Goal: Obtain resource: Obtain resource

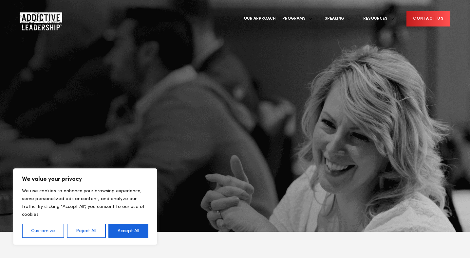
click at [117, 236] on button "Accept All" at bounding box center [128, 231] width 40 height 14
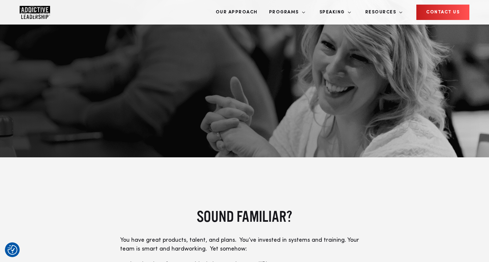
scroll to position [34, 0]
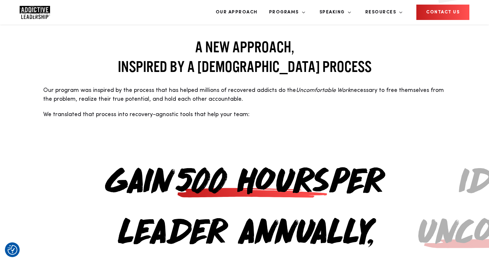
scroll to position [559, 0]
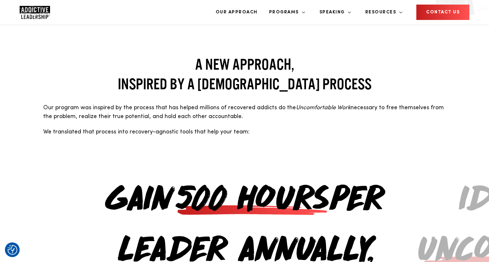
drag, startPoint x: 204, startPoint y: 93, endPoint x: 198, endPoint y: 94, distance: 5.9
drag, startPoint x: 125, startPoint y: 94, endPoint x: 41, endPoint y: 95, distance: 83.8
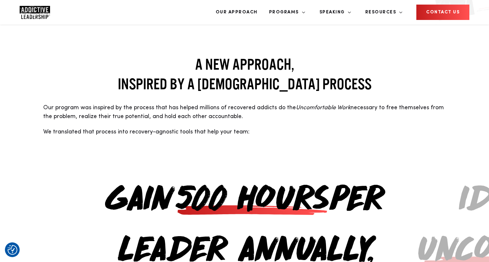
drag, startPoint x: 230, startPoint y: 92, endPoint x: 191, endPoint y: 89, distance: 38.7
drag, startPoint x: 193, startPoint y: 85, endPoint x: 116, endPoint y: 87, distance: 77.2
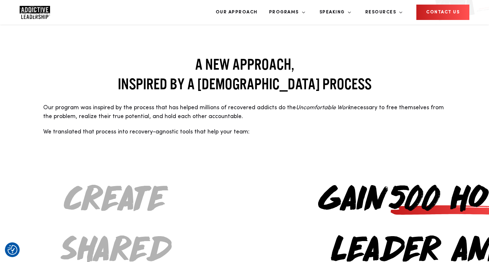
drag, startPoint x: 142, startPoint y: 83, endPoint x: 396, endPoint y: 88, distance: 254.0
click at [387, 169] on span "500 hours" at bounding box center [463, 194] width 153 height 51
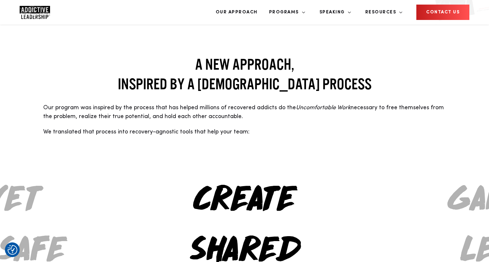
drag, startPoint x: 219, startPoint y: 92, endPoint x: 397, endPoint y: 102, distance: 177.7
drag, startPoint x: 228, startPoint y: 87, endPoint x: 405, endPoint y: 93, distance: 176.8
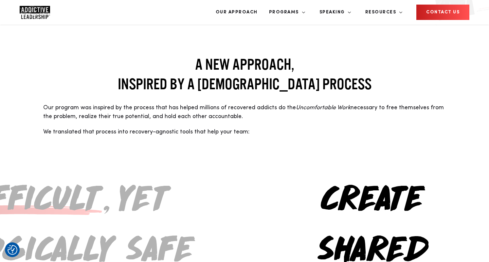
drag, startPoint x: 272, startPoint y: 91, endPoint x: 417, endPoint y: 92, distance: 145.0
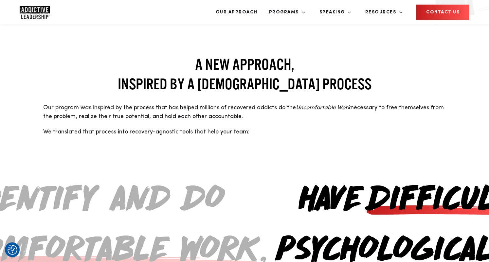
drag, startPoint x: 209, startPoint y: 83, endPoint x: 459, endPoint y: 86, distance: 250.4
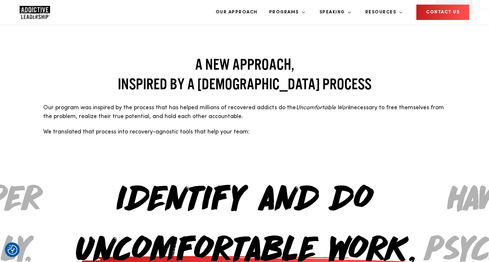
drag, startPoint x: 194, startPoint y: 89, endPoint x: 392, endPoint y: 88, distance: 198.3
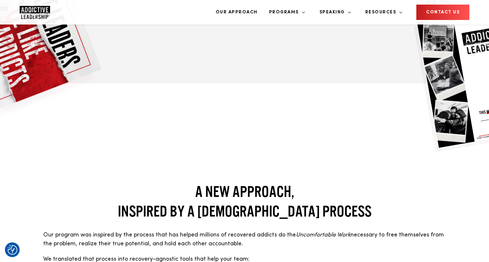
scroll to position [468, 0]
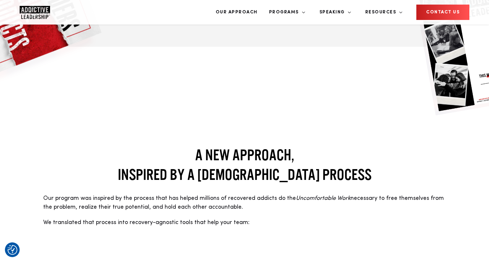
drag, startPoint x: 312, startPoint y: 173, endPoint x: 134, endPoint y: 168, distance: 178.1
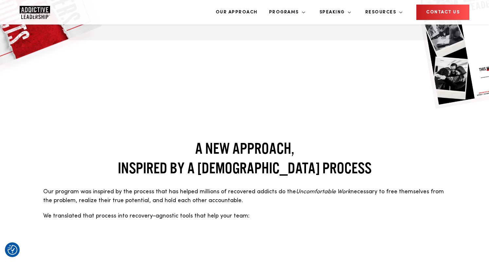
scroll to position [477, 0]
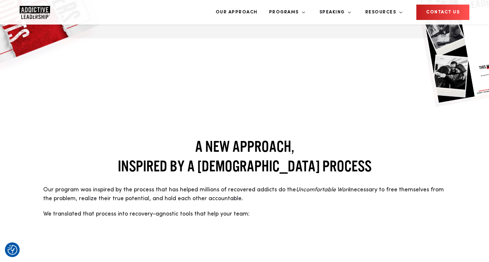
drag, startPoint x: 352, startPoint y: 165, endPoint x: 192, endPoint y: 168, distance: 160.4
drag, startPoint x: 313, startPoint y: 172, endPoint x: 187, endPoint y: 171, distance: 126.3
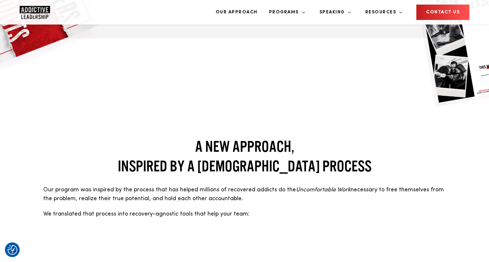
drag, startPoint x: 296, startPoint y: 165, endPoint x: 191, endPoint y: 166, distance: 104.4
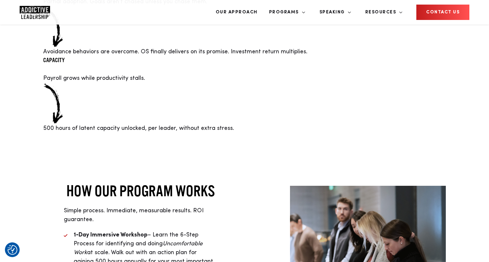
scroll to position [1436, 0]
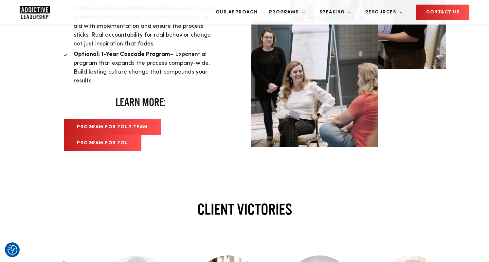
scroll to position [1703, 0]
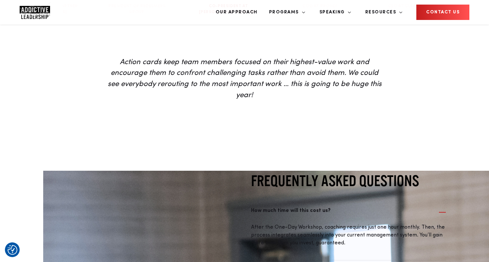
scroll to position [2054, 0]
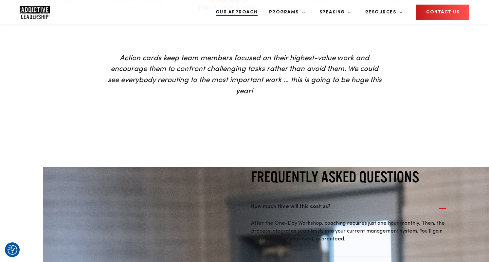
click at [262, 8] on link "Our Approach" at bounding box center [237, 12] width 52 height 25
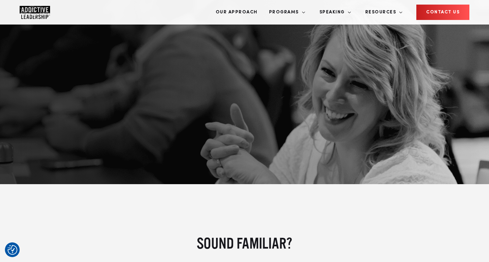
scroll to position [108, 0]
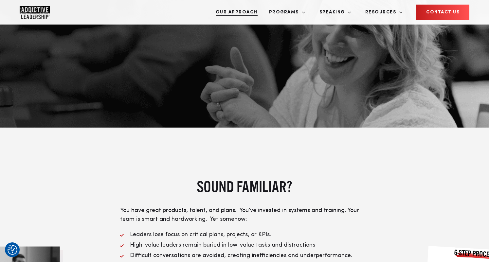
click at [261, 15] on link "Our Approach" at bounding box center [237, 12] width 52 height 25
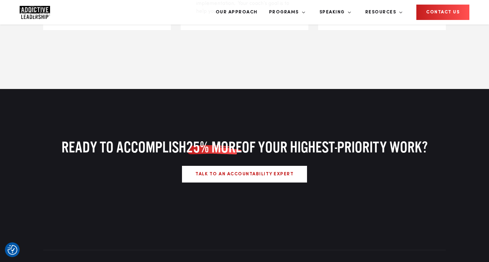
scroll to position [1215, 0]
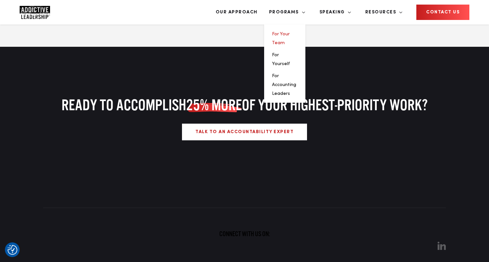
click at [290, 32] on link "For Your Team" at bounding box center [281, 38] width 18 height 13
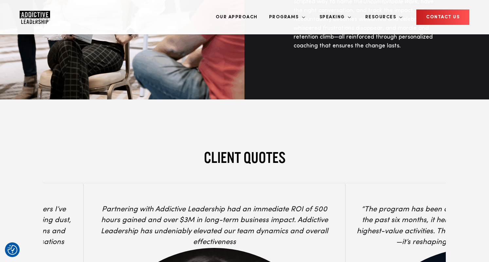
scroll to position [2384, 0]
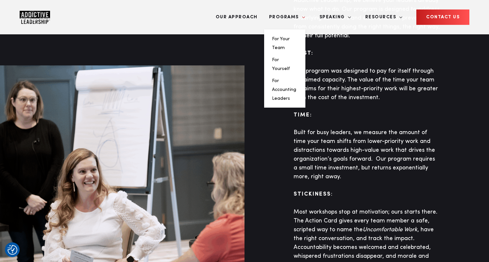
click at [305, 16] on link "Programs" at bounding box center [284, 17] width 41 height 25
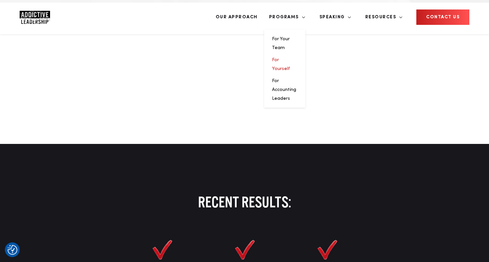
click at [290, 58] on link "For Yourself" at bounding box center [281, 64] width 18 height 13
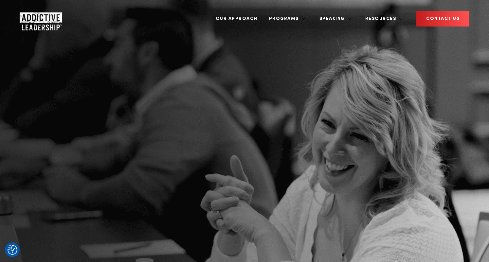
click at [349, 13] on link "Speaking" at bounding box center [332, 19] width 37 height 25
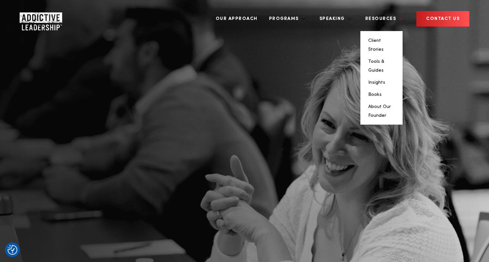
click at [378, 12] on link "Resources" at bounding box center [381, 19] width 43 height 25
click at [386, 14] on link "Resources" at bounding box center [381, 19] width 43 height 25
click at [384, 38] on link "Client Stories" at bounding box center [375, 44] width 15 height 13
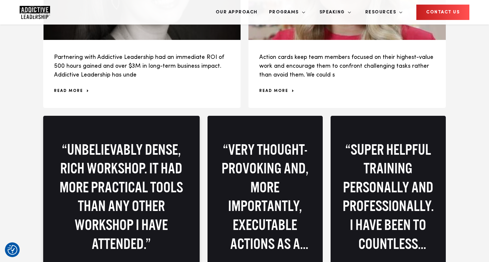
scroll to position [721, 0]
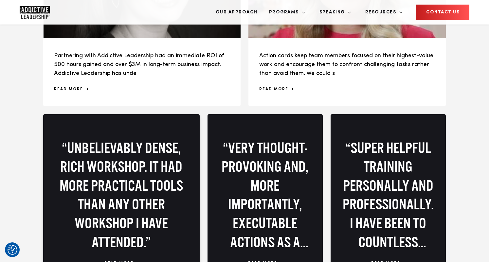
click at [154, 142] on p "“Unbelievably dense, rich workshop. It had more practical tools than any other …" at bounding box center [121, 195] width 135 height 113
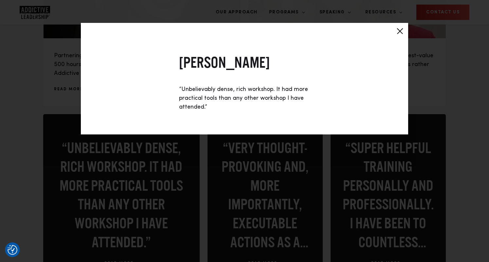
click at [396, 29] on div at bounding box center [400, 31] width 16 height 16
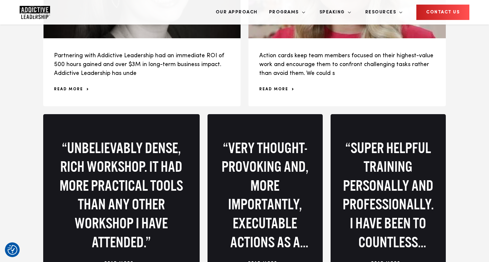
click at [184, 110] on div "“Unbelievably dense, rich workshop. It had more practical tools than any other …" at bounding box center [121, 195] width 164 height 170
click at [283, 139] on p "“Very thought-provoking and, more importantly, executable actions as a takeaway…" at bounding box center [265, 195] width 94 height 113
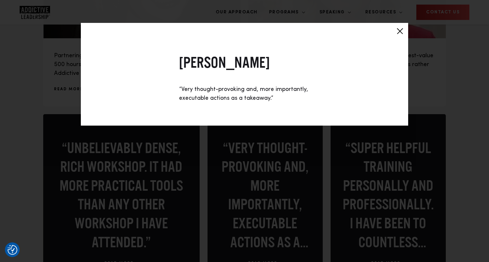
click at [397, 31] on div at bounding box center [400, 31] width 16 height 16
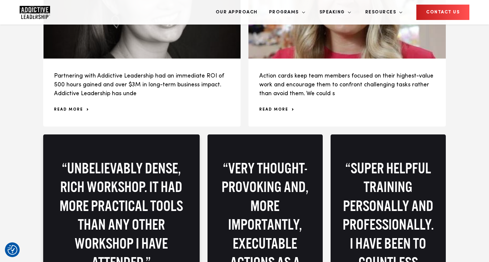
scroll to position [718, 0]
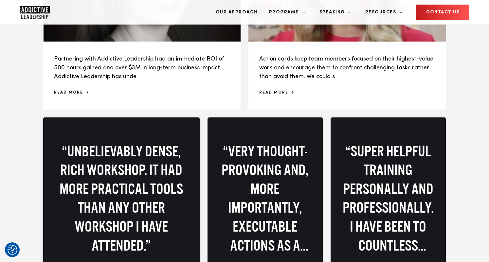
click at [146, 142] on p "“Unbelievably dense, rich workshop. It had more practical tools than any other …" at bounding box center [121, 198] width 135 height 113
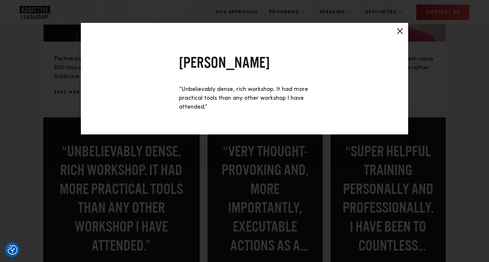
click at [397, 30] on div at bounding box center [400, 31] width 16 height 16
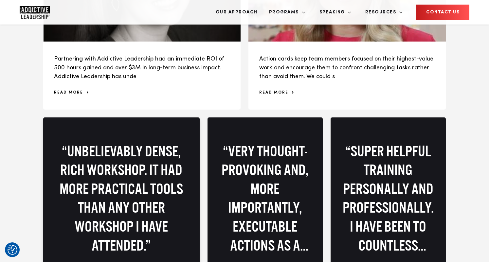
click at [137, 142] on p "“Unbelievably dense, rich workshop. It had more practical tools than any other …" at bounding box center [121, 198] width 135 height 113
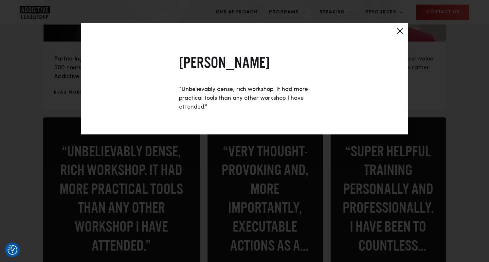
click at [398, 31] on div at bounding box center [400, 31] width 16 height 16
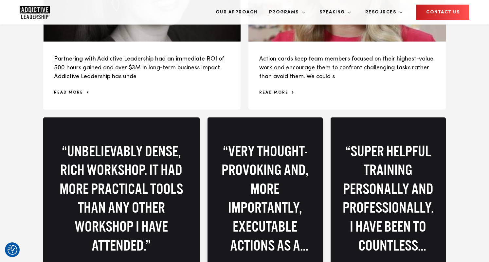
click at [261, 142] on p "“Very thought-provoking and, more importantly, executable actions as a takeaway…" at bounding box center [265, 198] width 94 height 113
click at [261, 114] on div "“Very thought-provoking and, more importantly, executable actions as a takeaway…" at bounding box center [265, 199] width 123 height 170
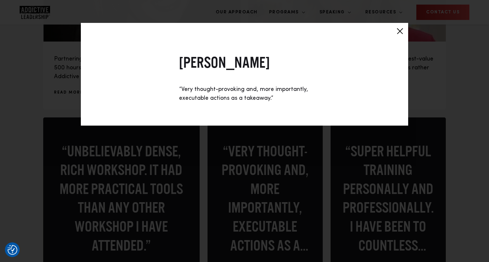
click at [398, 31] on div at bounding box center [400, 31] width 16 height 16
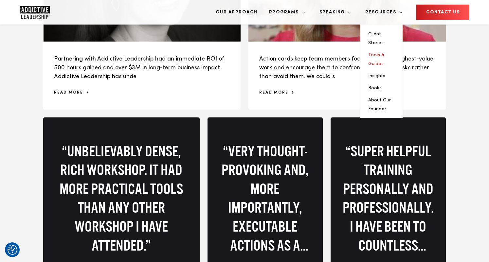
click at [384, 53] on link "Tools & Guides" at bounding box center [376, 59] width 16 height 13
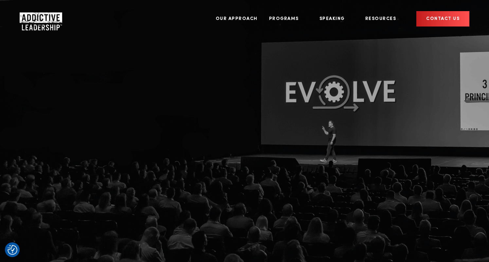
scroll to position [1, 0]
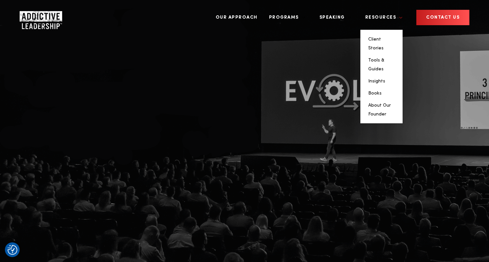
click at [392, 12] on link "Resources" at bounding box center [381, 17] width 43 height 25
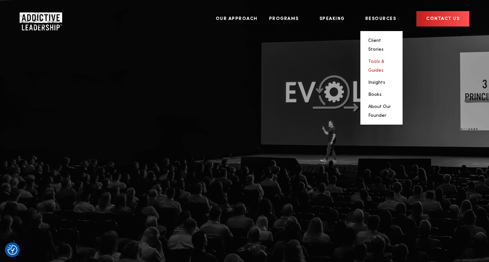
click at [394, 57] on li "Tools & Guides" at bounding box center [381, 66] width 27 height 18
click at [384, 59] on link "Tools & Guides" at bounding box center [376, 65] width 16 height 13
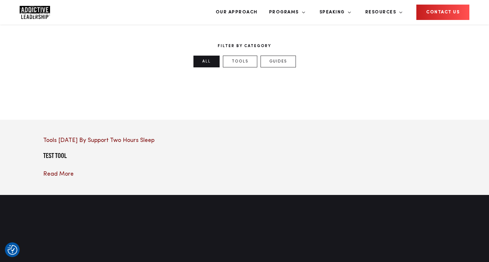
scroll to position [185, 0]
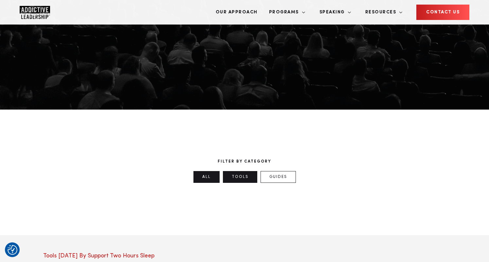
click at [242, 171] on link "Tools" at bounding box center [240, 177] width 34 height 12
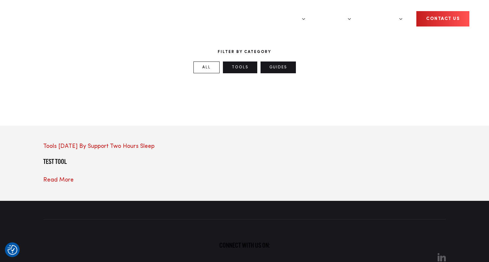
click at [268, 73] on link "Guides" at bounding box center [277, 68] width 35 height 12
